Goal: Ask a question

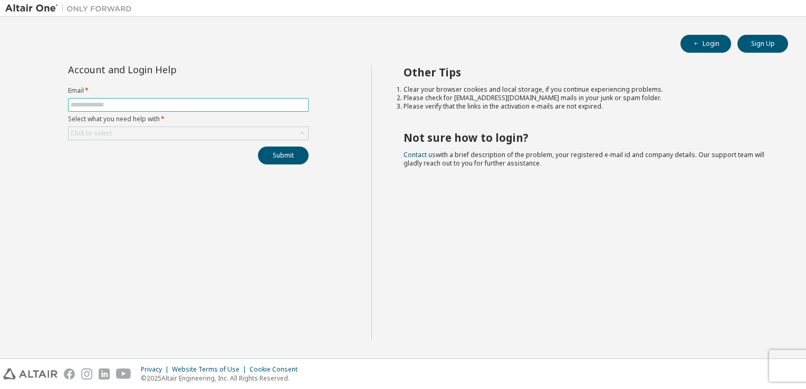
click at [120, 104] on input "text" at bounding box center [188, 105] width 235 height 8
type input "**********"
click at [120, 129] on div "Click to select" at bounding box center [189, 133] width 240 height 13
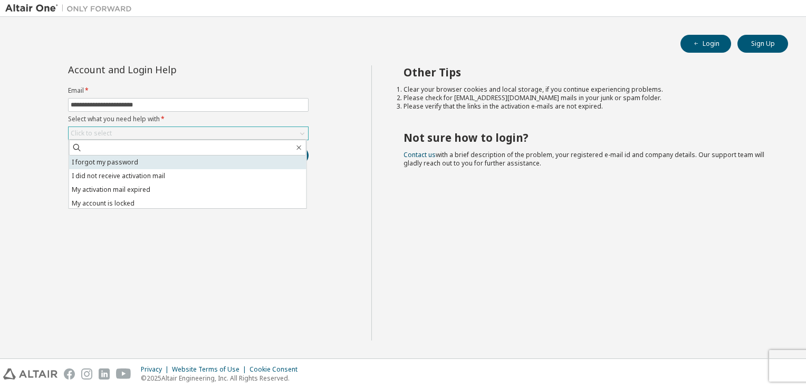
click at [118, 164] on li "I forgot my password" at bounding box center [187, 163] width 237 height 14
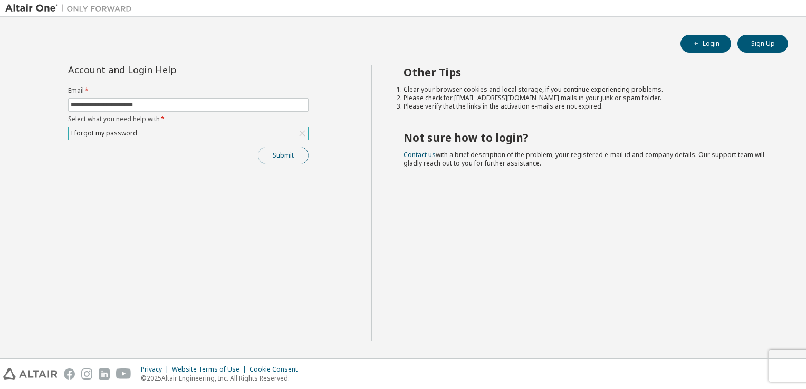
click at [274, 153] on button "Submit" at bounding box center [283, 156] width 51 height 18
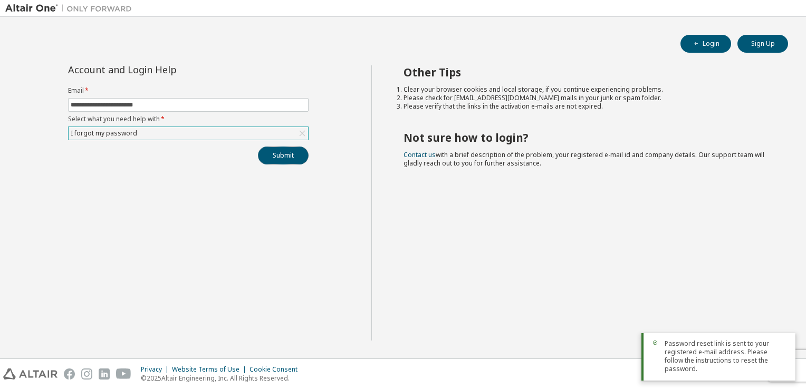
click at [271, 161] on button "Submit" at bounding box center [283, 156] width 51 height 18
